Goal: Task Accomplishment & Management: Manage account settings

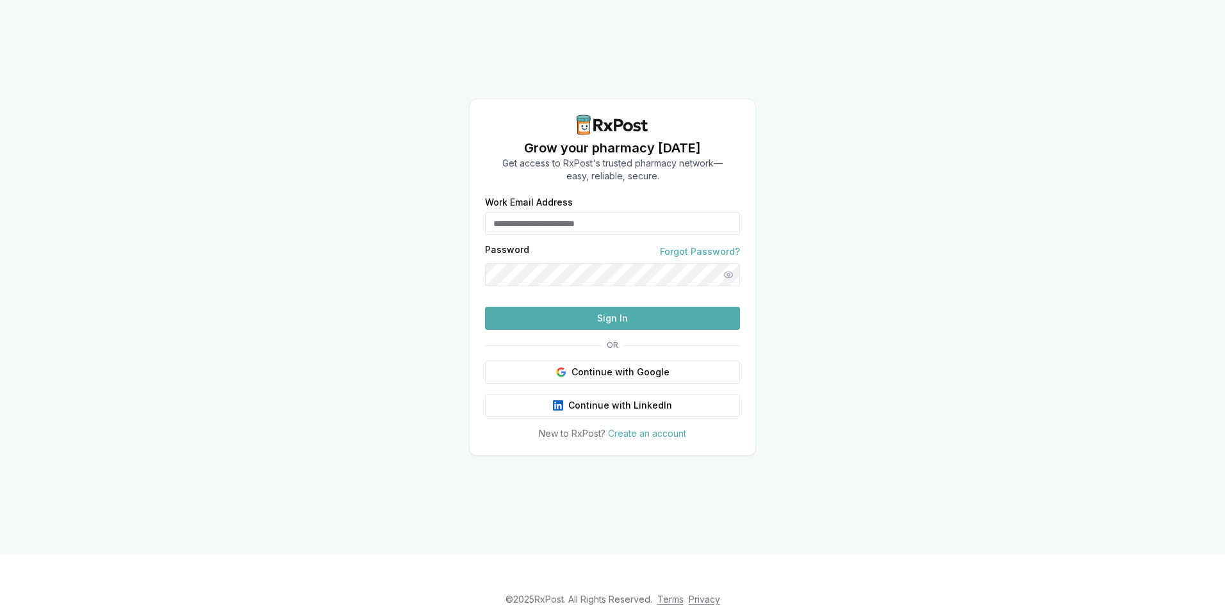
type input "**********"
click at [592, 330] on button "Sign In" at bounding box center [612, 318] width 255 height 23
click at [337, 267] on div "**********" at bounding box center [612, 277] width 1225 height 555
click at [537, 330] on button "Sign In" at bounding box center [612, 318] width 255 height 23
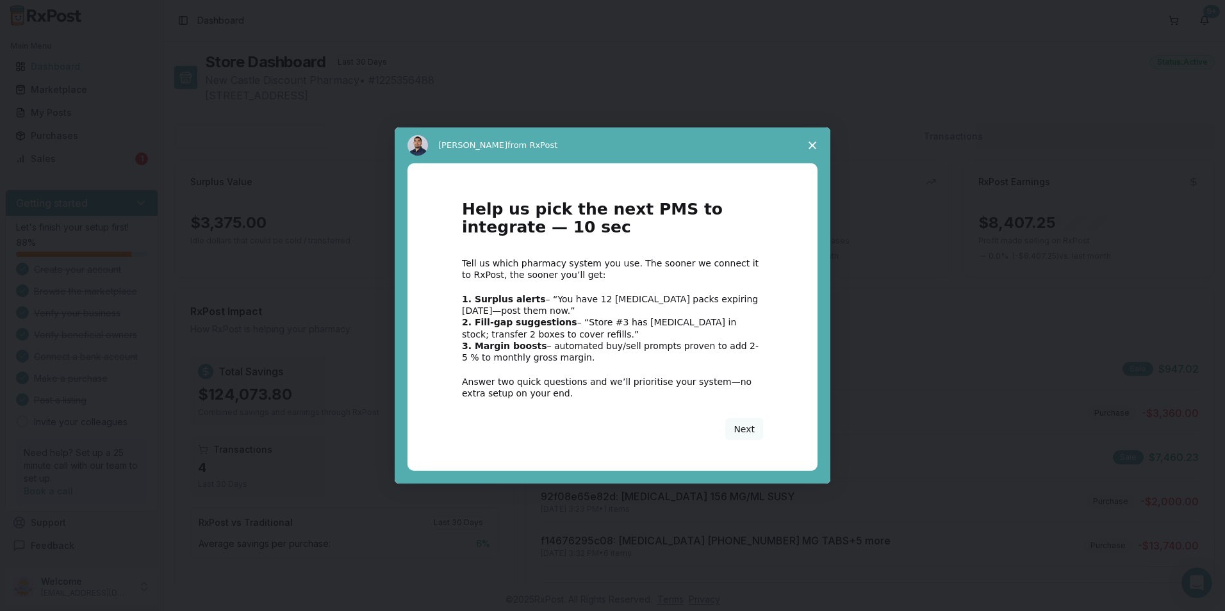
click at [813, 142] on icon "Close survey" at bounding box center [813, 146] width 8 height 8
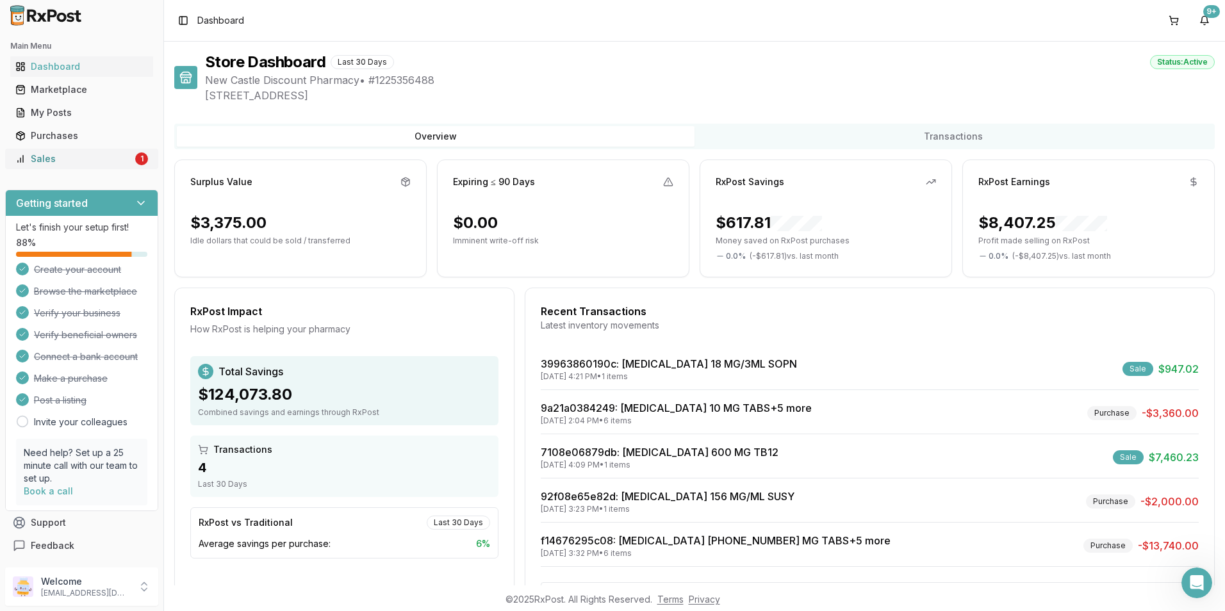
click at [48, 158] on div "Sales" at bounding box center [73, 159] width 117 height 13
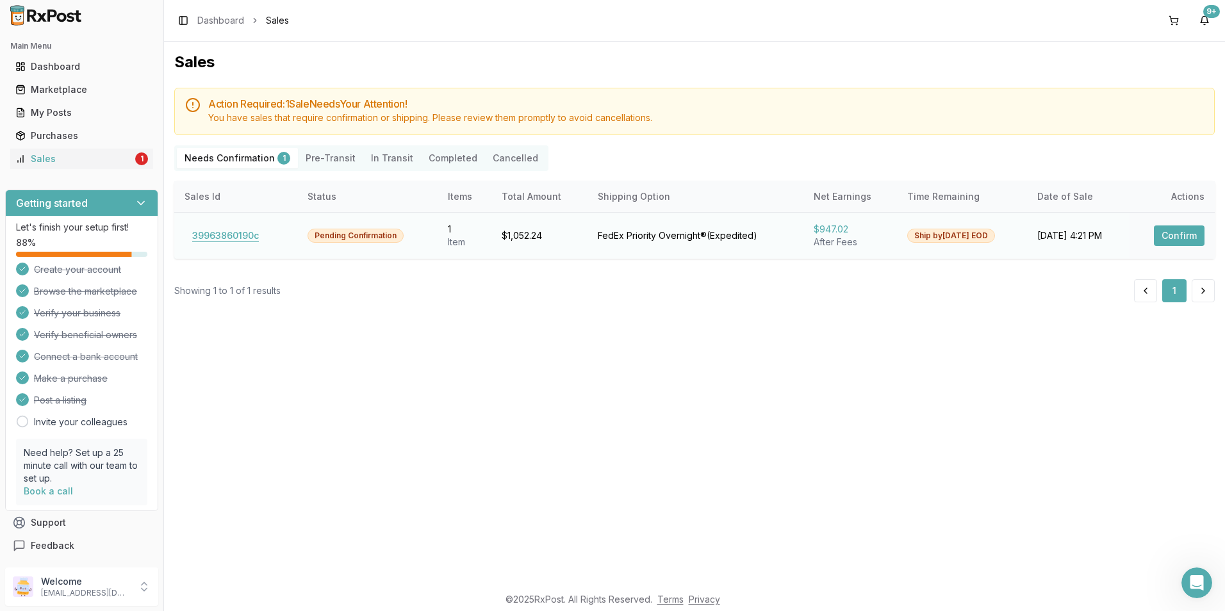
click at [244, 232] on button "39963860190c" at bounding box center [226, 236] width 82 height 21
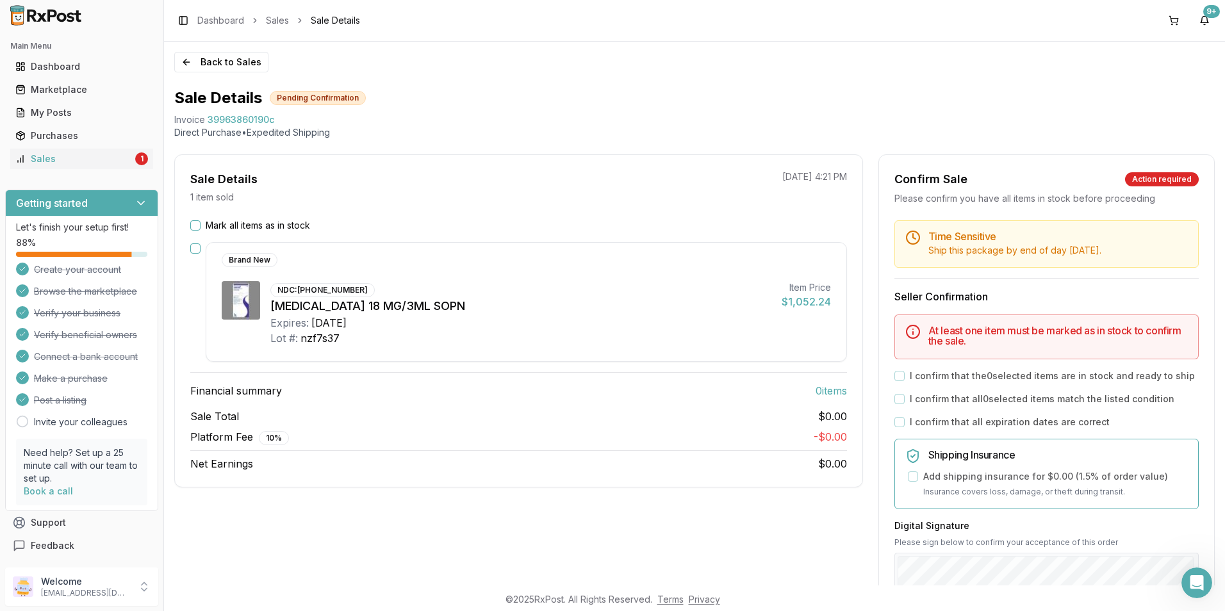
click at [199, 224] on button "Mark all items as in stock" at bounding box center [195, 225] width 10 height 10
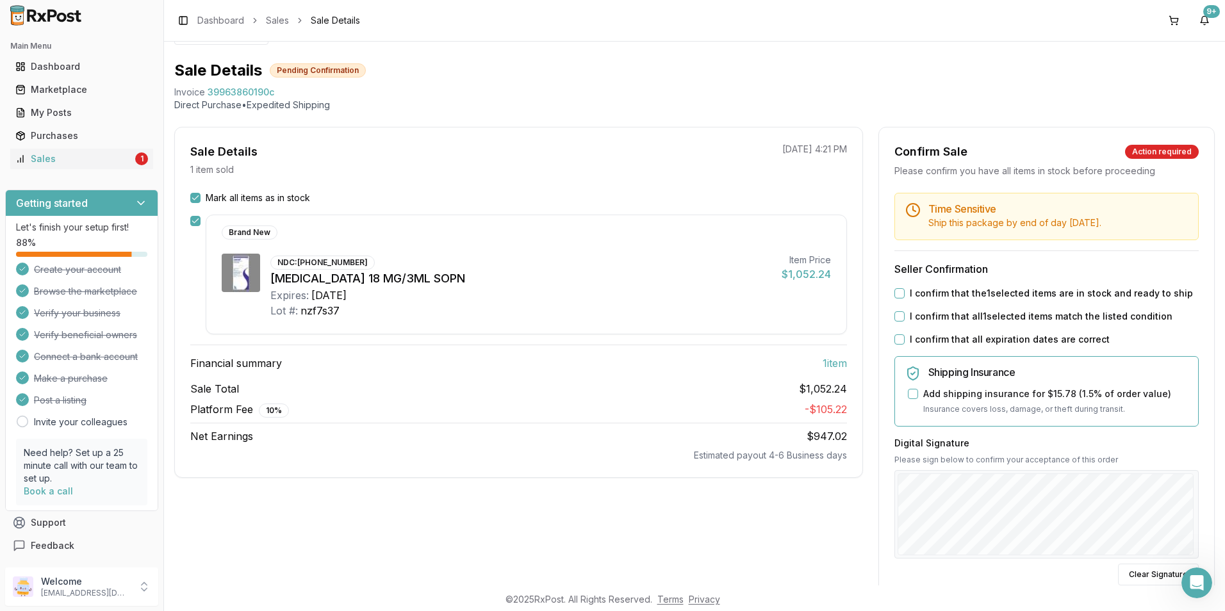
scroll to position [21, 0]
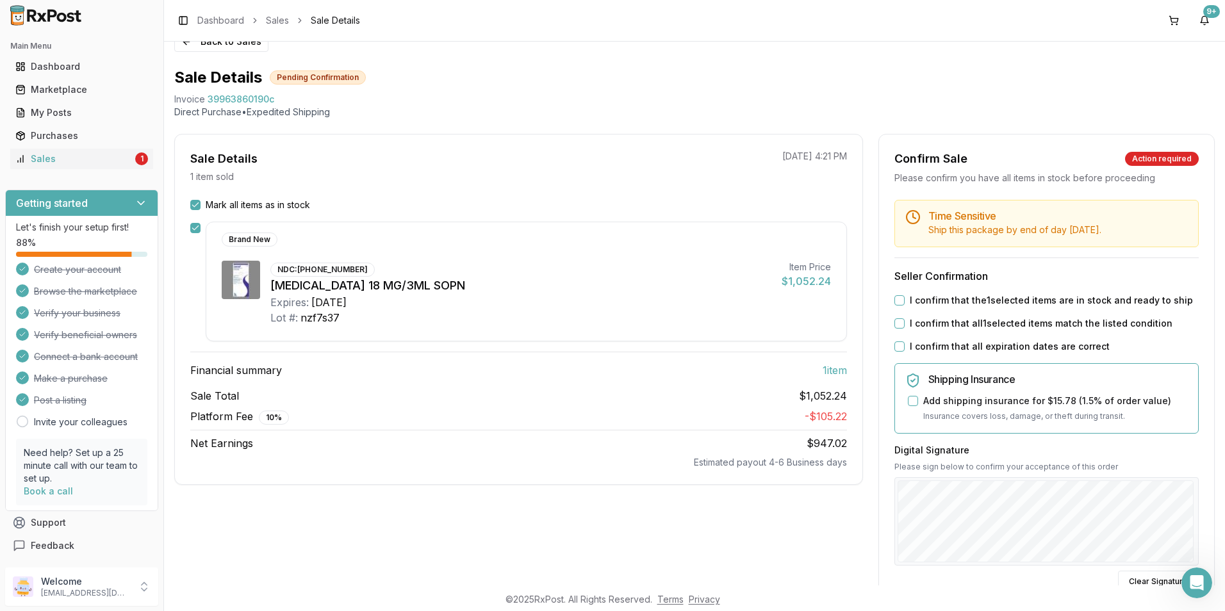
click at [890, 300] on div "Time Sensitive Ship this package by end of day [DATE] . Seller Confirmation I c…" at bounding box center [1046, 471] width 335 height 542
click at [895, 301] on button "I confirm that the 1 selected items are in stock and ready to ship" at bounding box center [900, 300] width 10 height 10
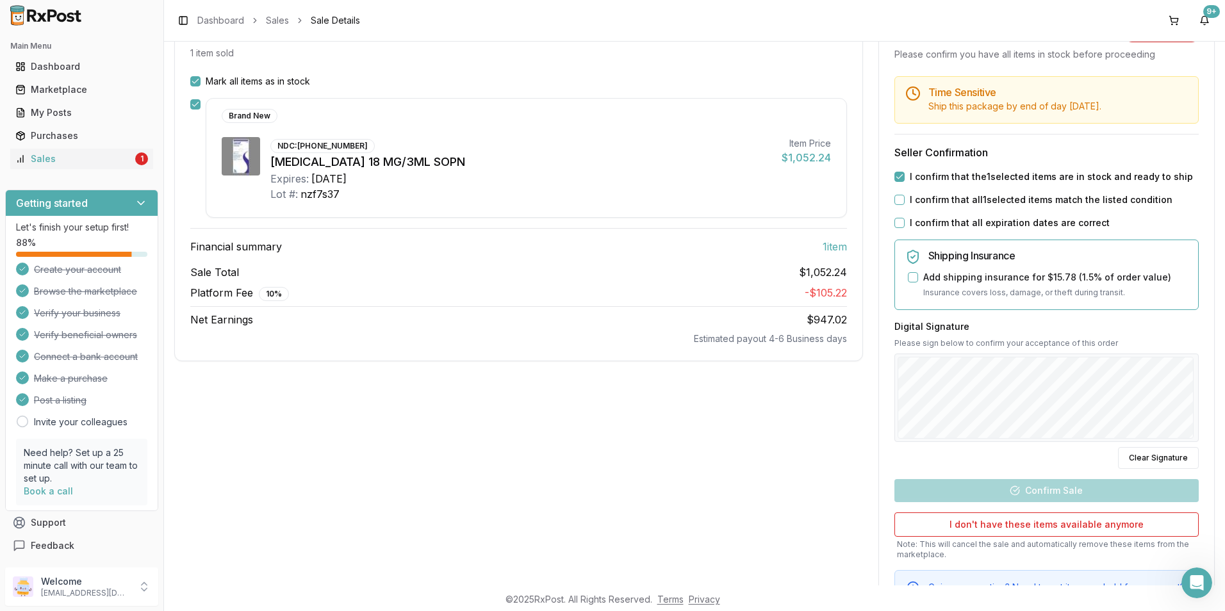
scroll to position [213, 0]
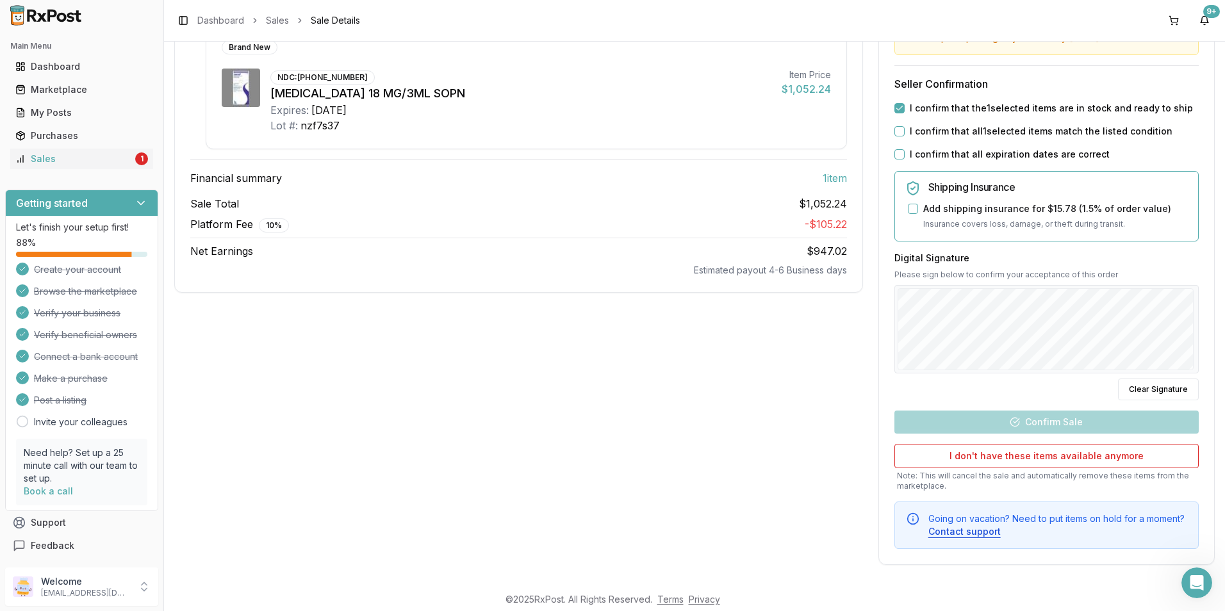
click at [900, 130] on button "I confirm that all 1 selected items match the listed condition" at bounding box center [900, 131] width 10 height 10
click at [899, 149] on button "I confirm that all expiration dates are correct" at bounding box center [900, 154] width 10 height 10
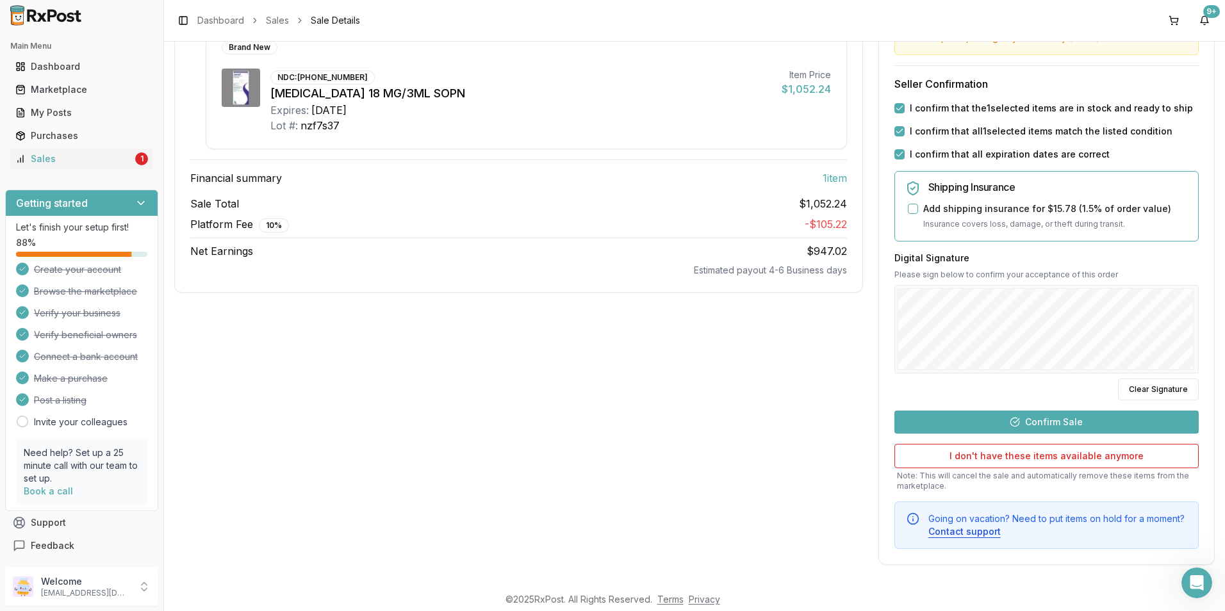
click at [985, 420] on button "Confirm Sale" at bounding box center [1047, 422] width 304 height 23
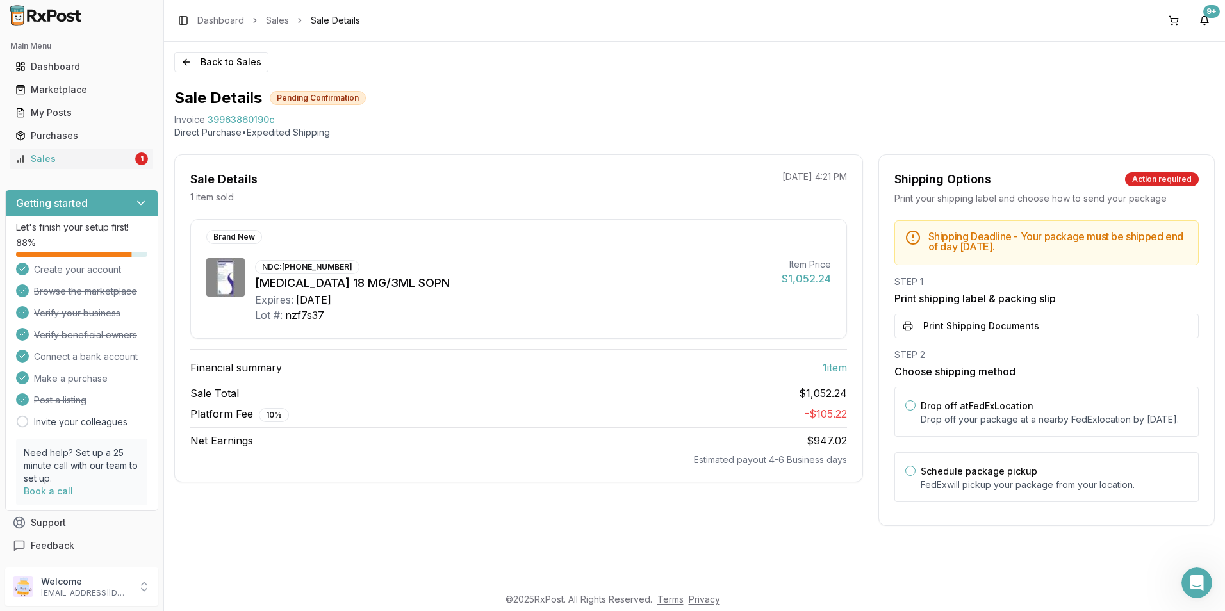
scroll to position [0, 0]
click at [913, 404] on button "Drop off at FedEx Location" at bounding box center [911, 406] width 10 height 10
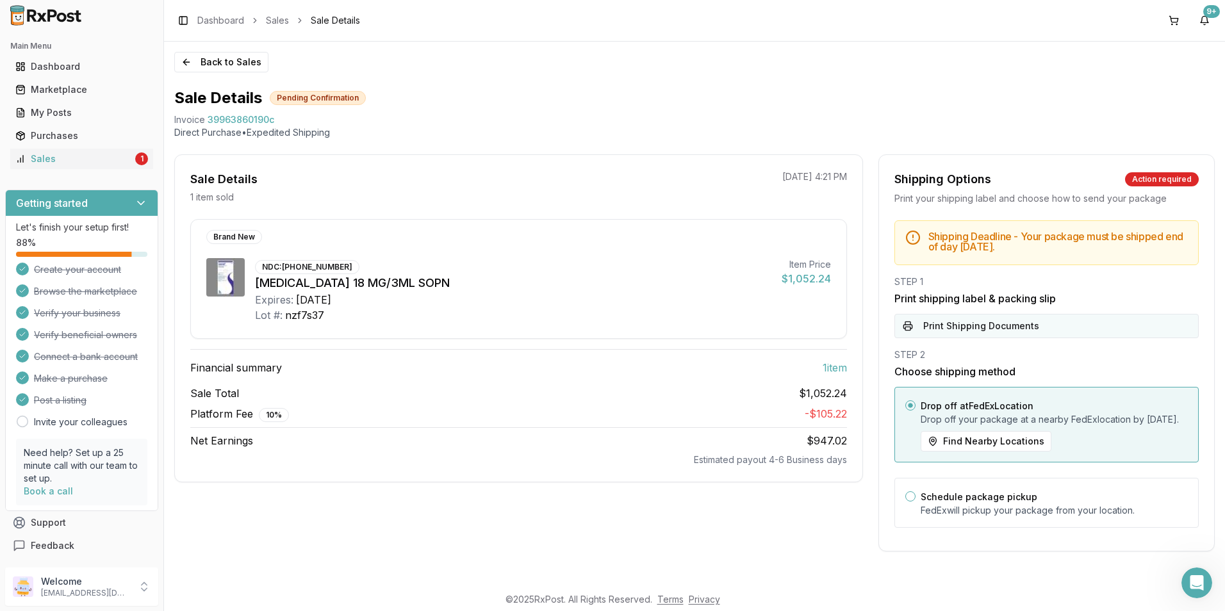
click at [966, 322] on button "Print Shipping Documents" at bounding box center [1047, 326] width 304 height 24
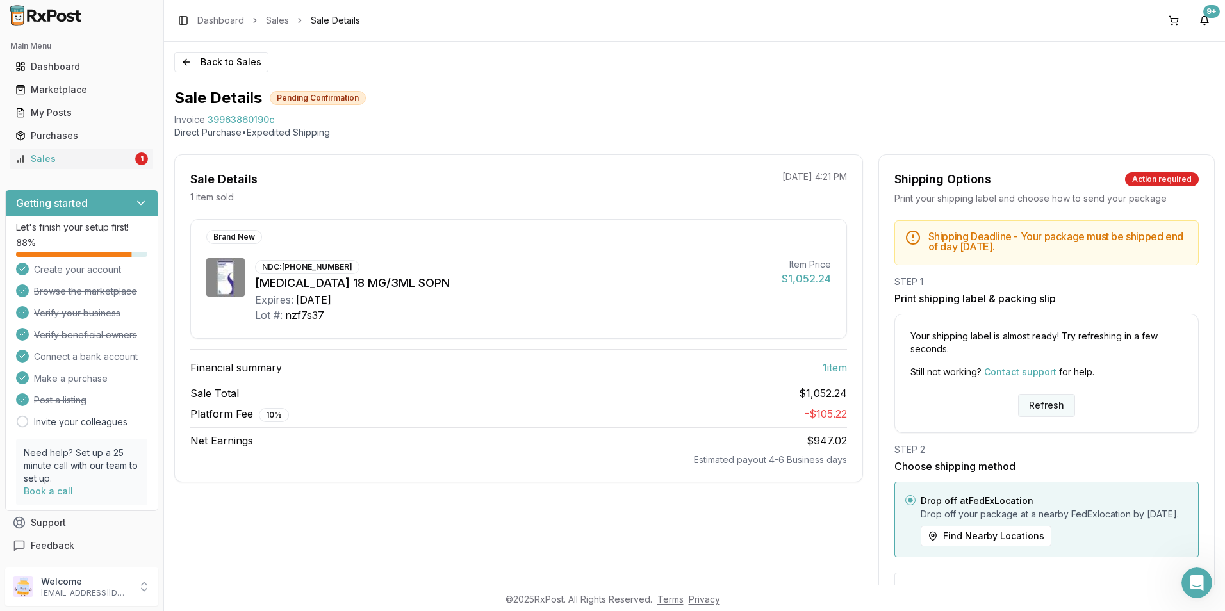
click at [1028, 404] on button "Refresh" at bounding box center [1046, 405] width 57 height 23
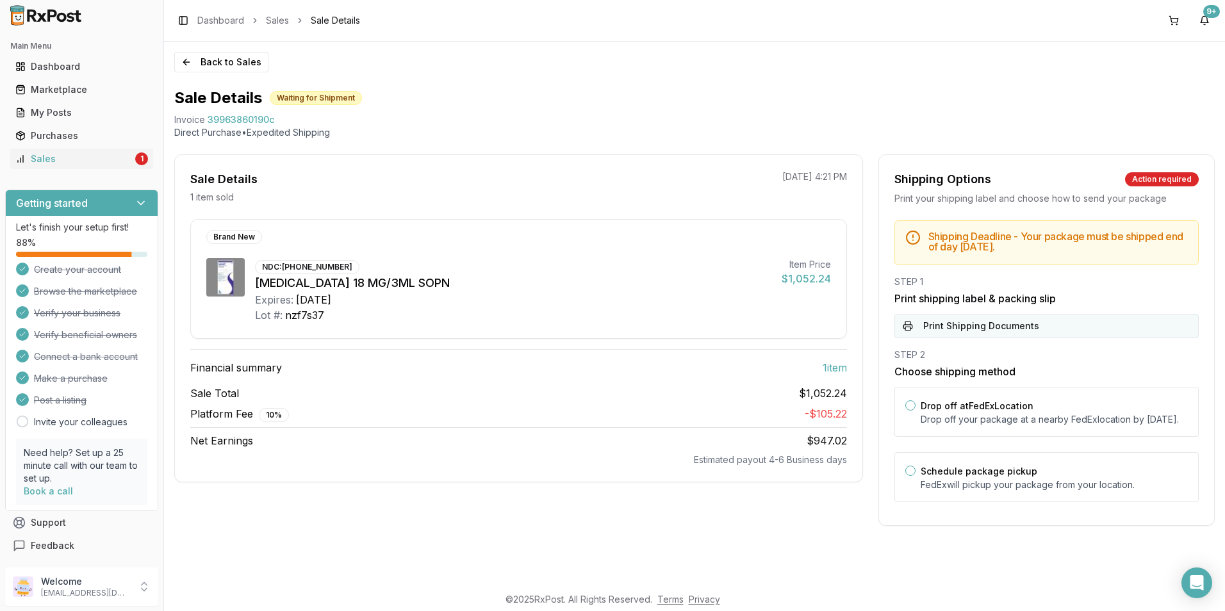
click at [1030, 324] on button "Print Shipping Documents" at bounding box center [1047, 326] width 304 height 24
